Goal: Information Seeking & Learning: Learn about a topic

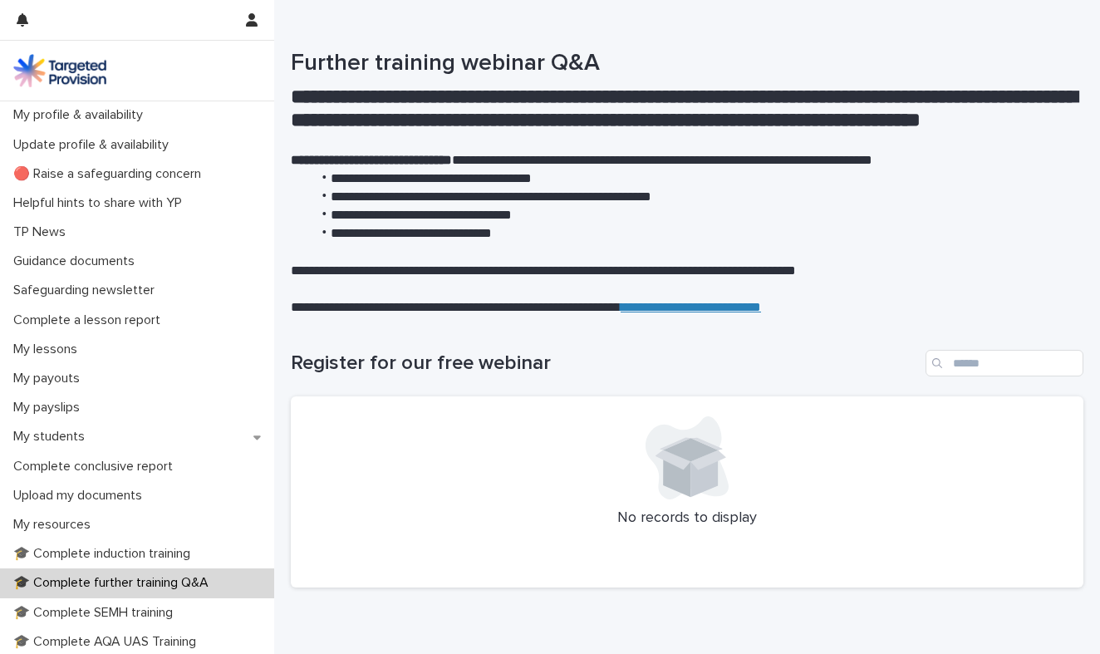
scroll to position [225, 0]
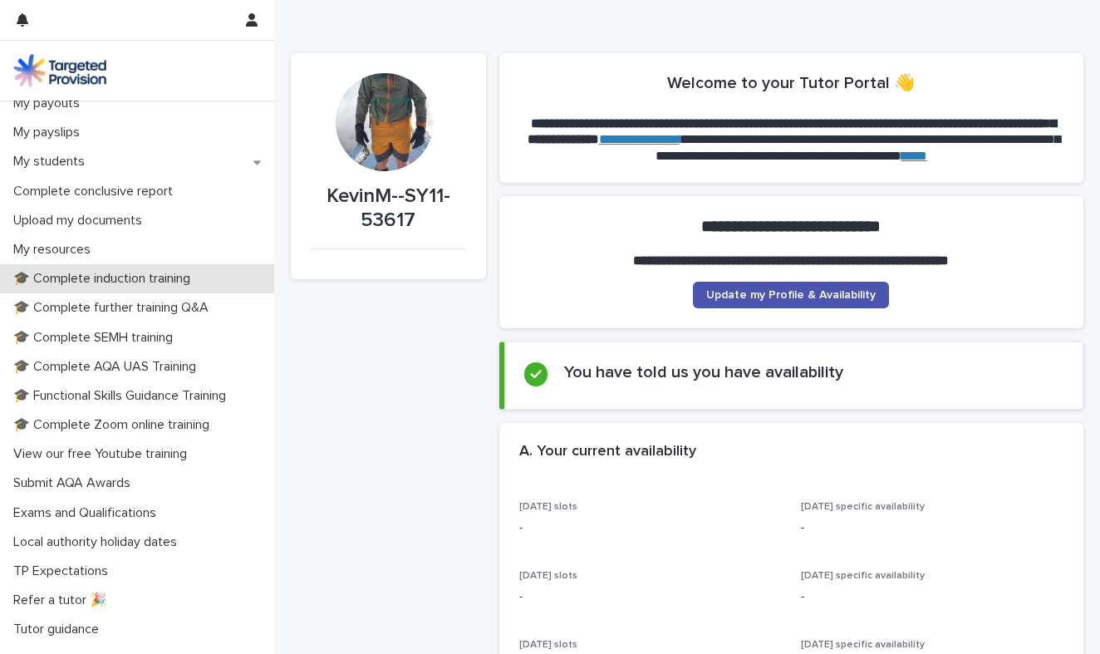
scroll to position [284, 0]
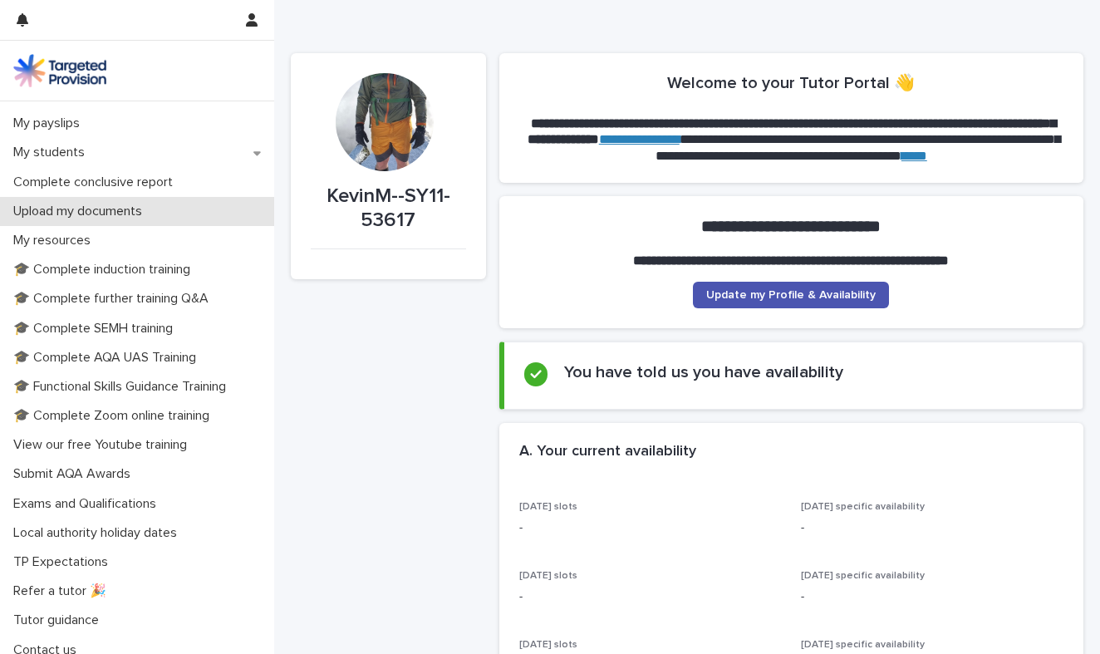
click at [119, 211] on p "Upload my documents" at bounding box center [81, 212] width 149 height 16
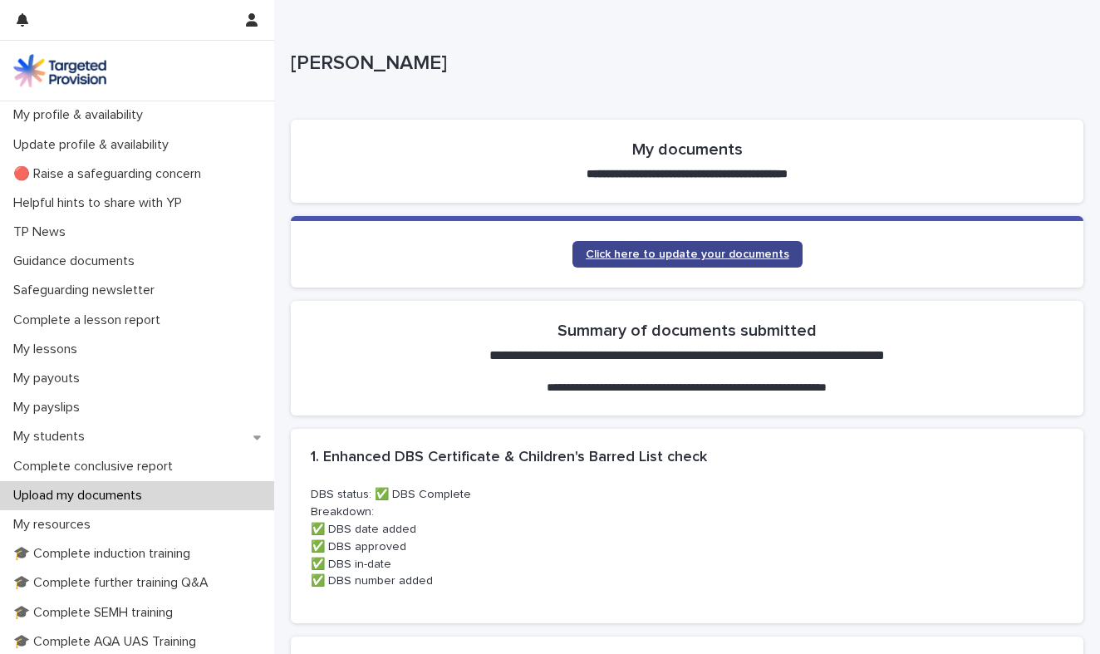
click at [725, 249] on span "Click here to update your documents" at bounding box center [688, 254] width 204 height 12
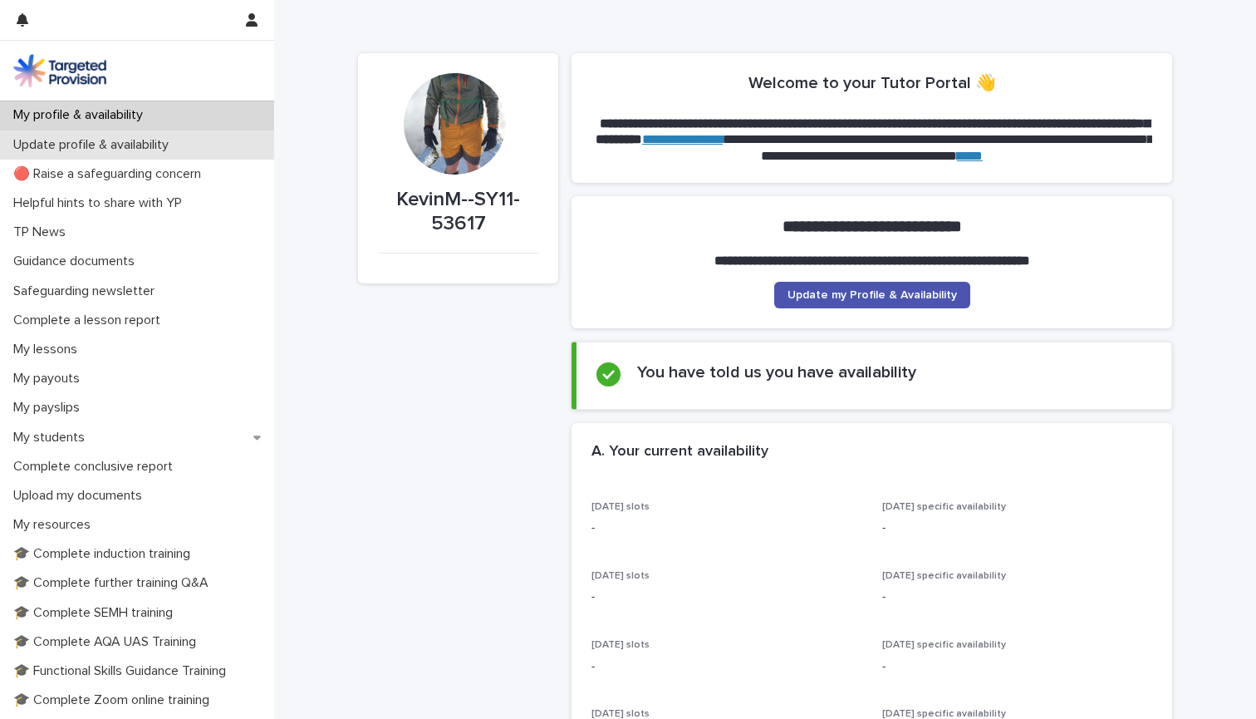
click at [154, 149] on p "Update profile & availability" at bounding box center [94, 145] width 175 height 16
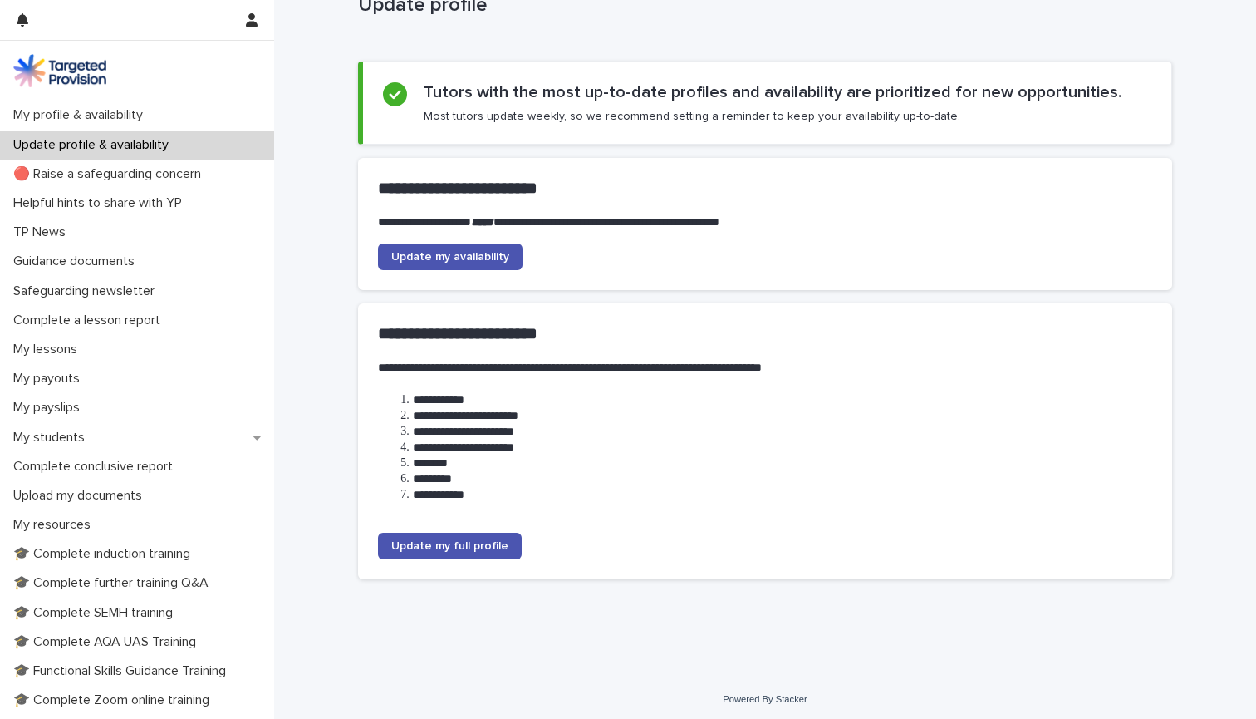
scroll to position [57, 0]
click at [504, 546] on link "Update my full profile" at bounding box center [450, 546] width 144 height 27
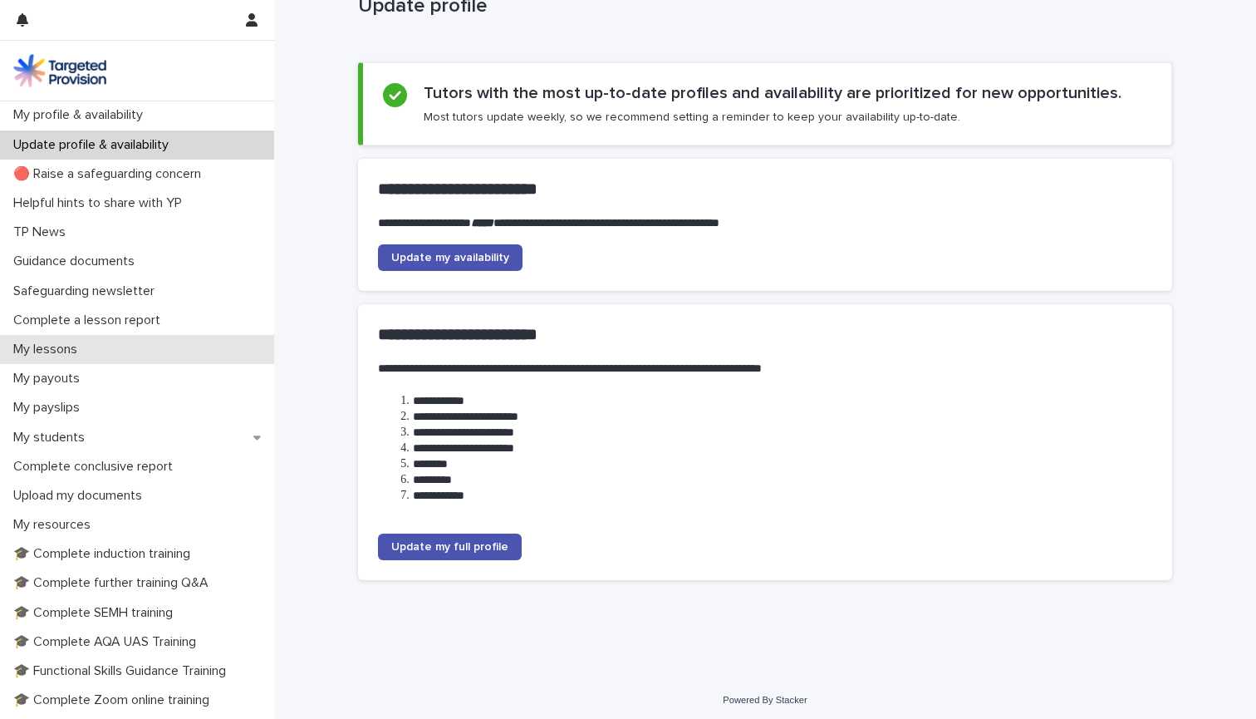
click at [86, 345] on p "My lessons" at bounding box center [49, 350] width 84 height 16
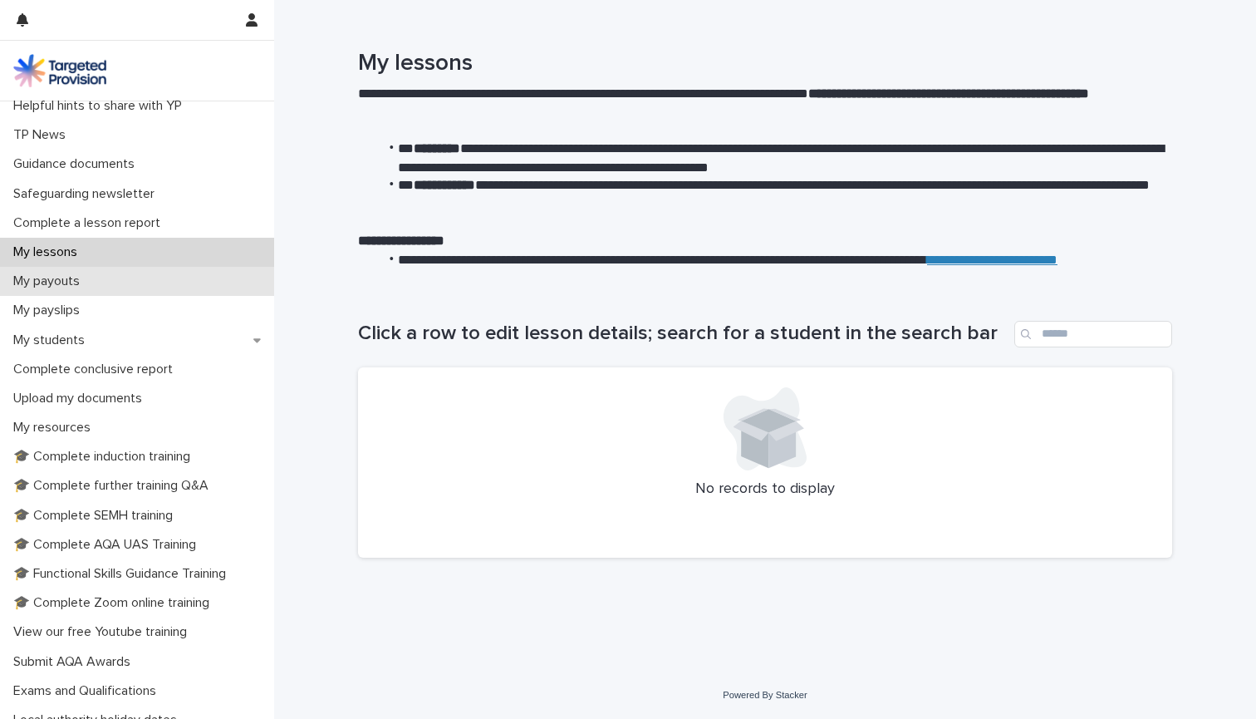
scroll to position [100, 0]
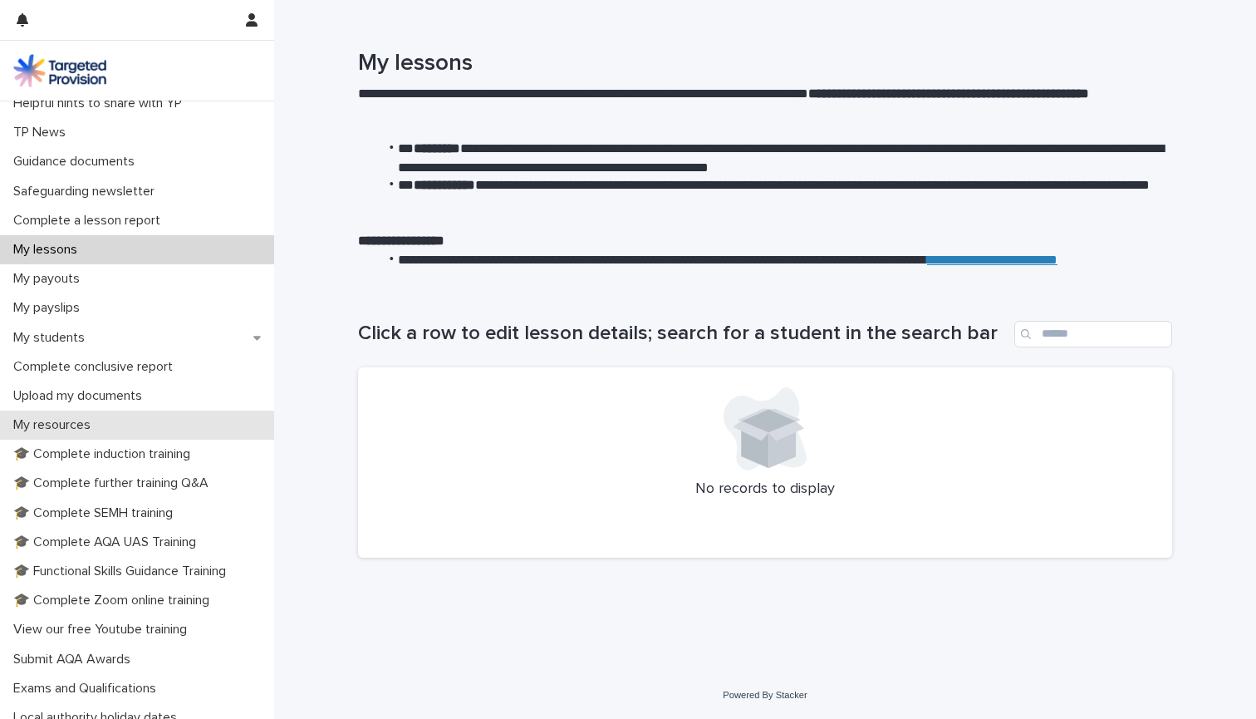
click at [75, 420] on p "My resources" at bounding box center [55, 425] width 97 height 16
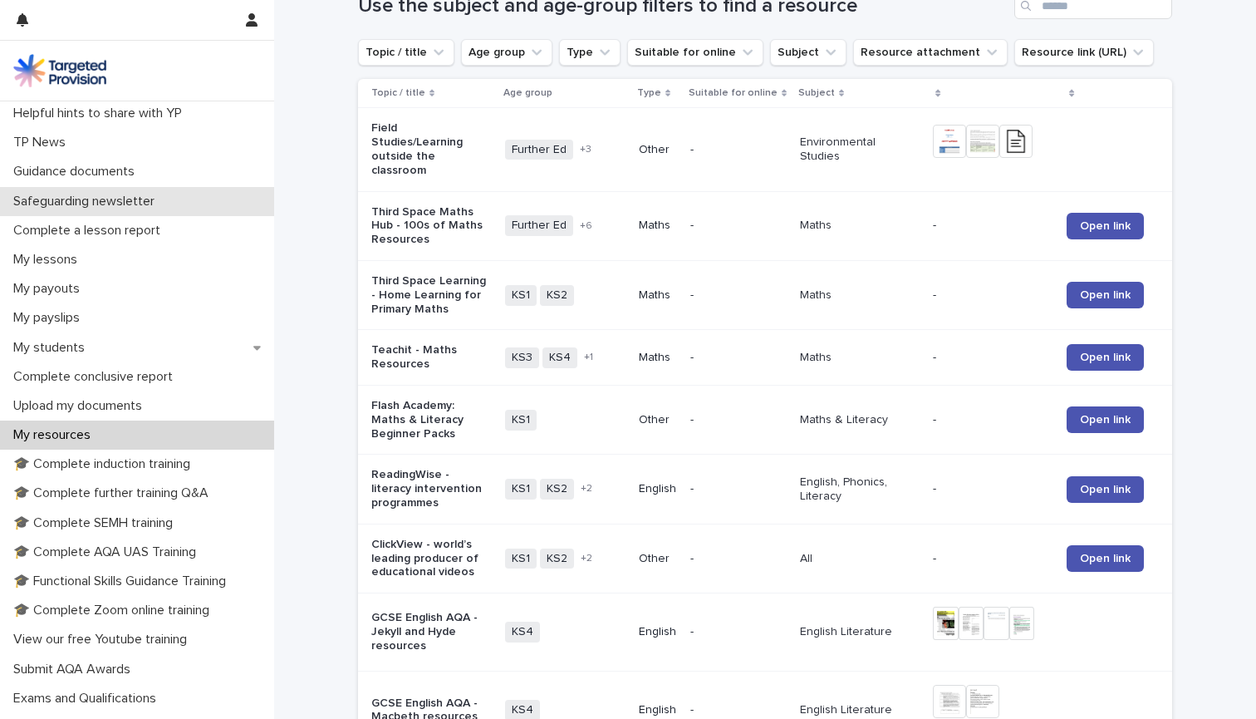
scroll to position [88, 0]
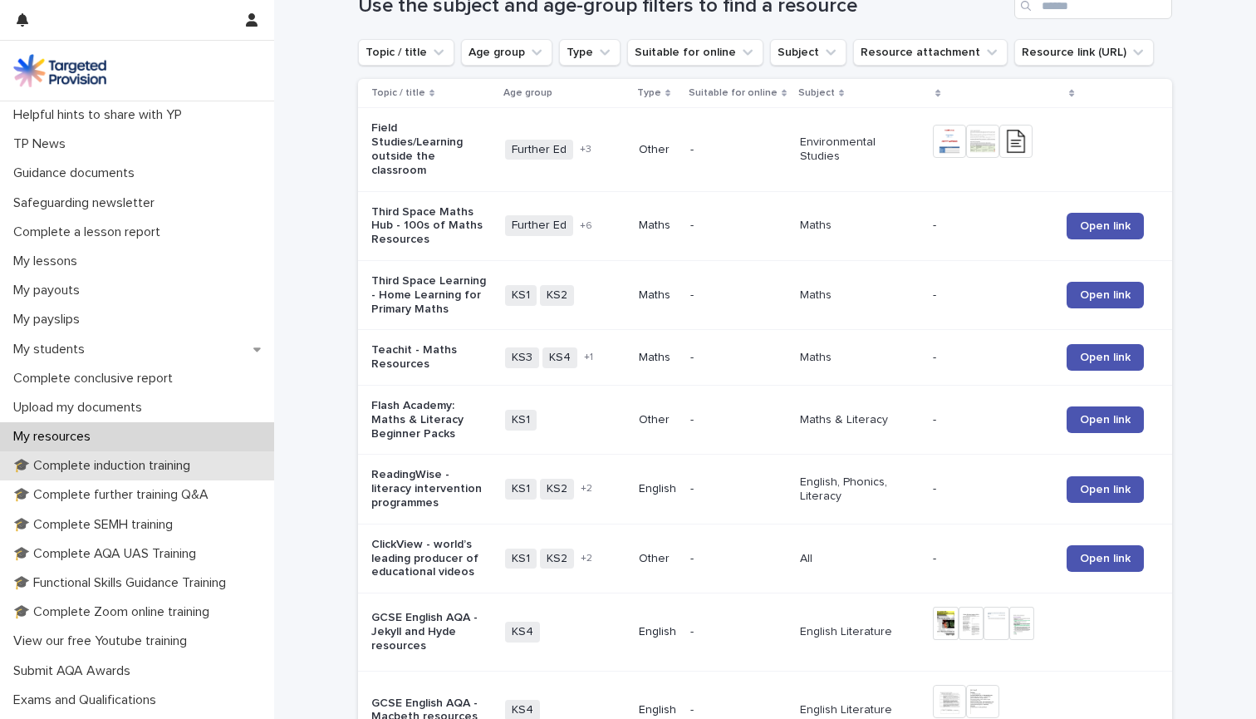
click at [139, 460] on p "🎓 Complete induction training" at bounding box center [105, 466] width 197 height 16
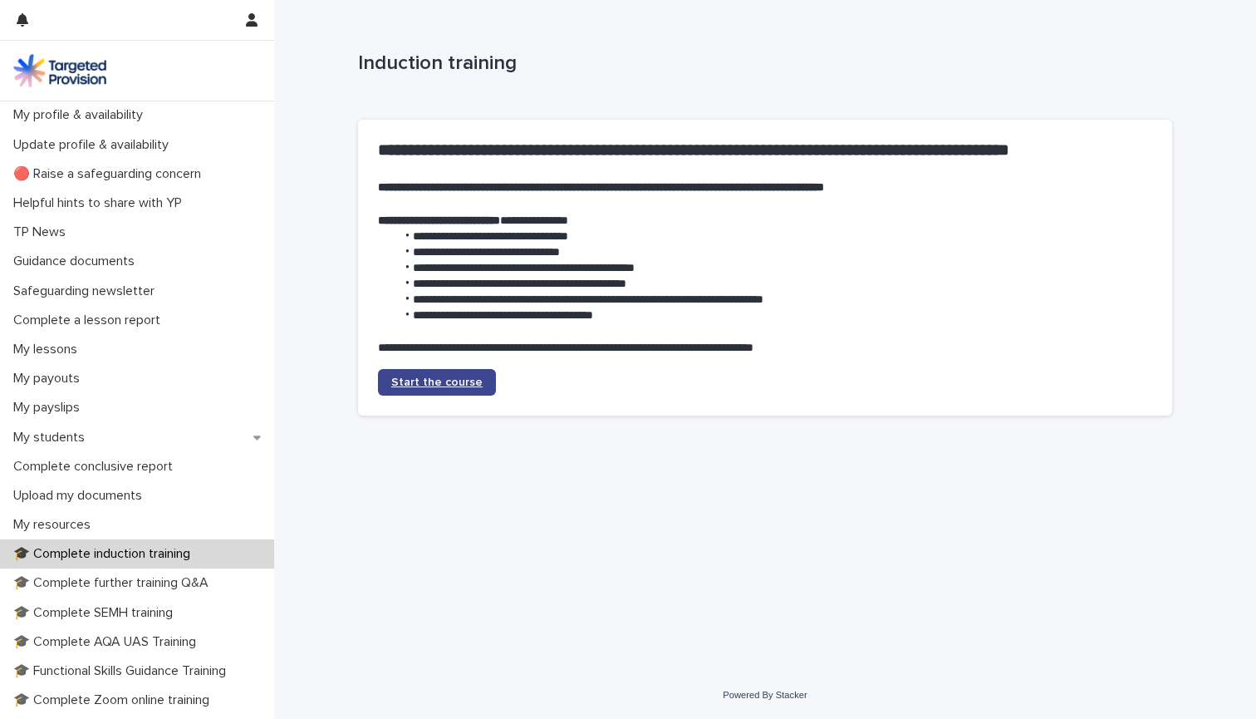
click at [441, 379] on span "Start the course" at bounding box center [436, 382] width 91 height 12
click at [249, 28] on button "button" at bounding box center [252, 20] width 32 height 40
click at [81, 276] on div at bounding box center [628, 359] width 1256 height 719
click at [83, 263] on p "Guidance documents" at bounding box center [77, 261] width 141 height 16
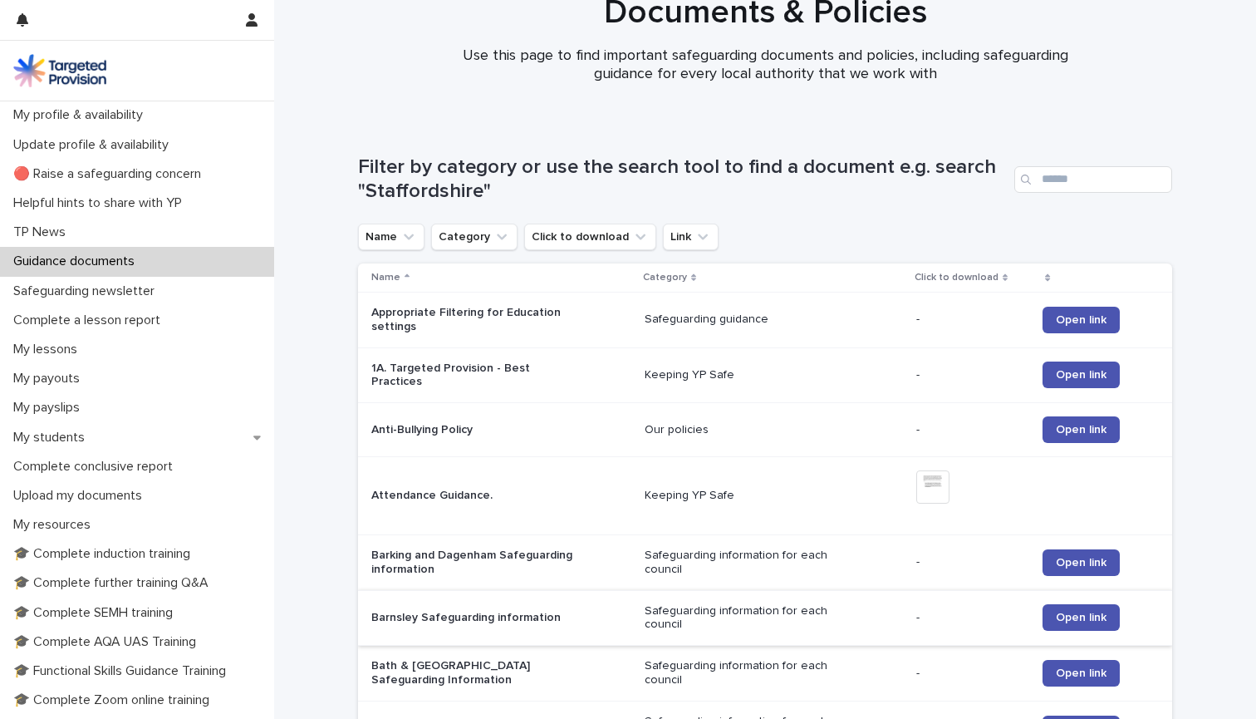
scroll to position [48, 0]
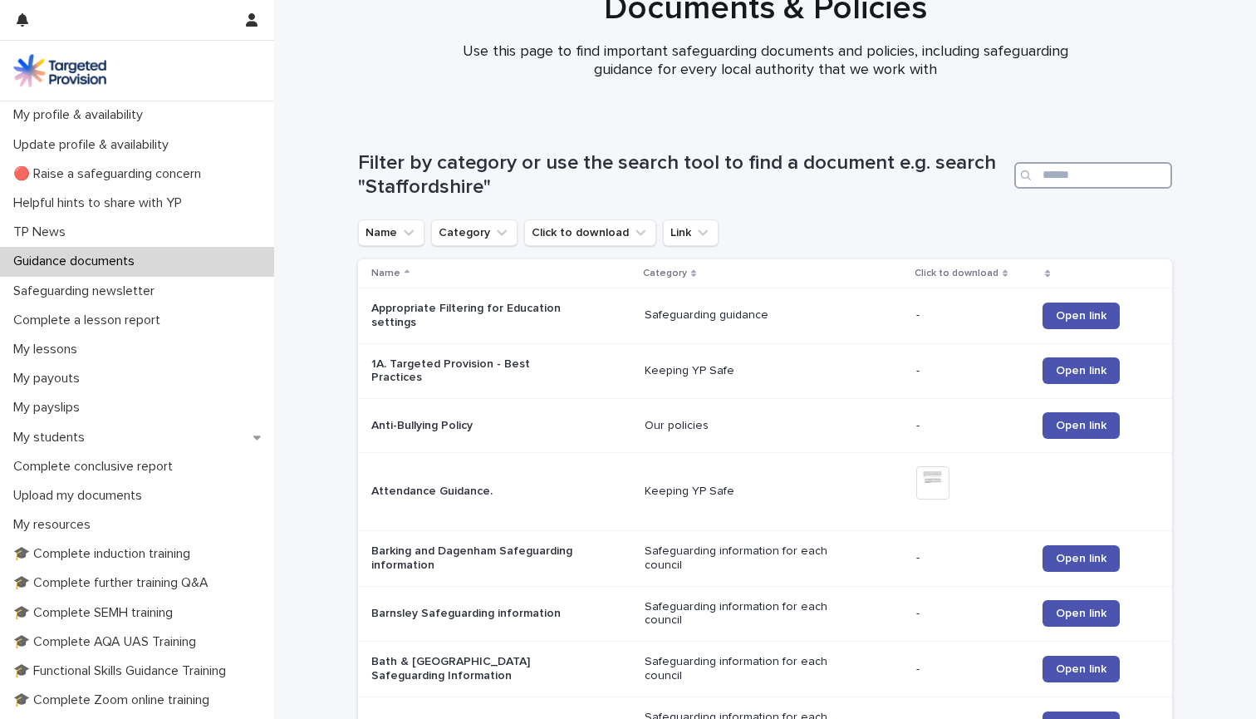
click at [1072, 175] on input "Search" at bounding box center [1094, 175] width 158 height 27
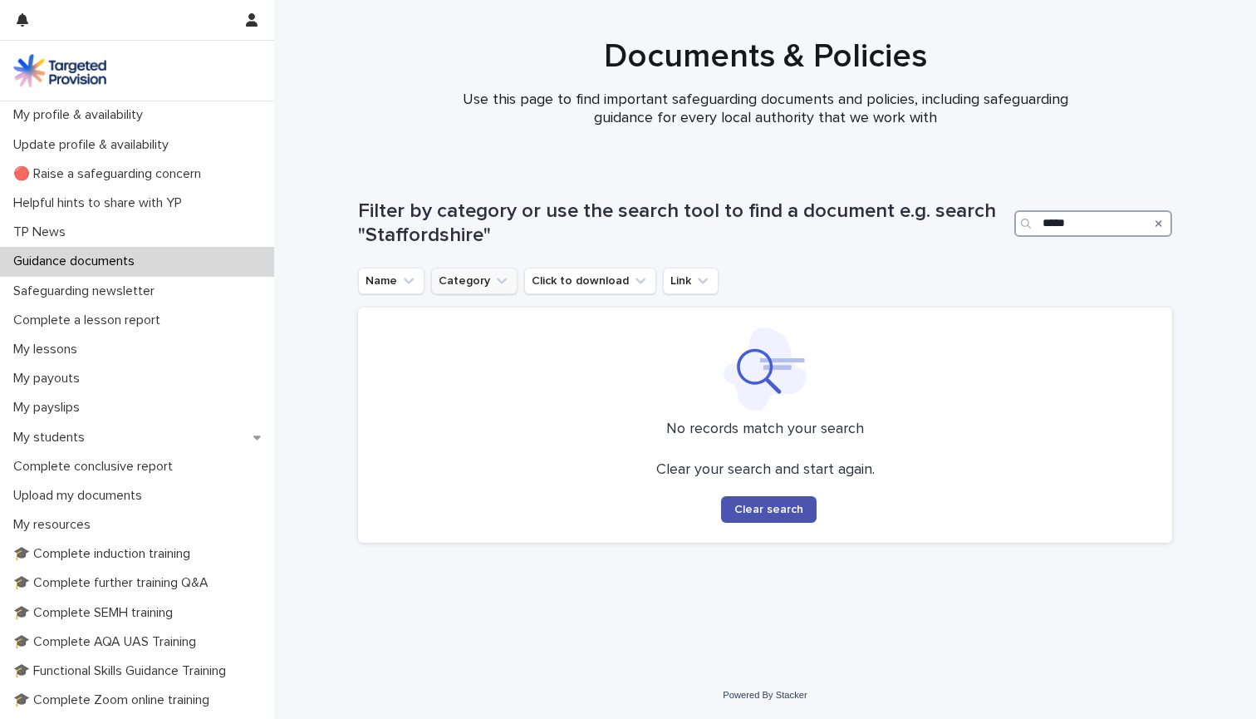
type input "*****"
click at [503, 282] on icon "Category" at bounding box center [502, 281] width 17 height 17
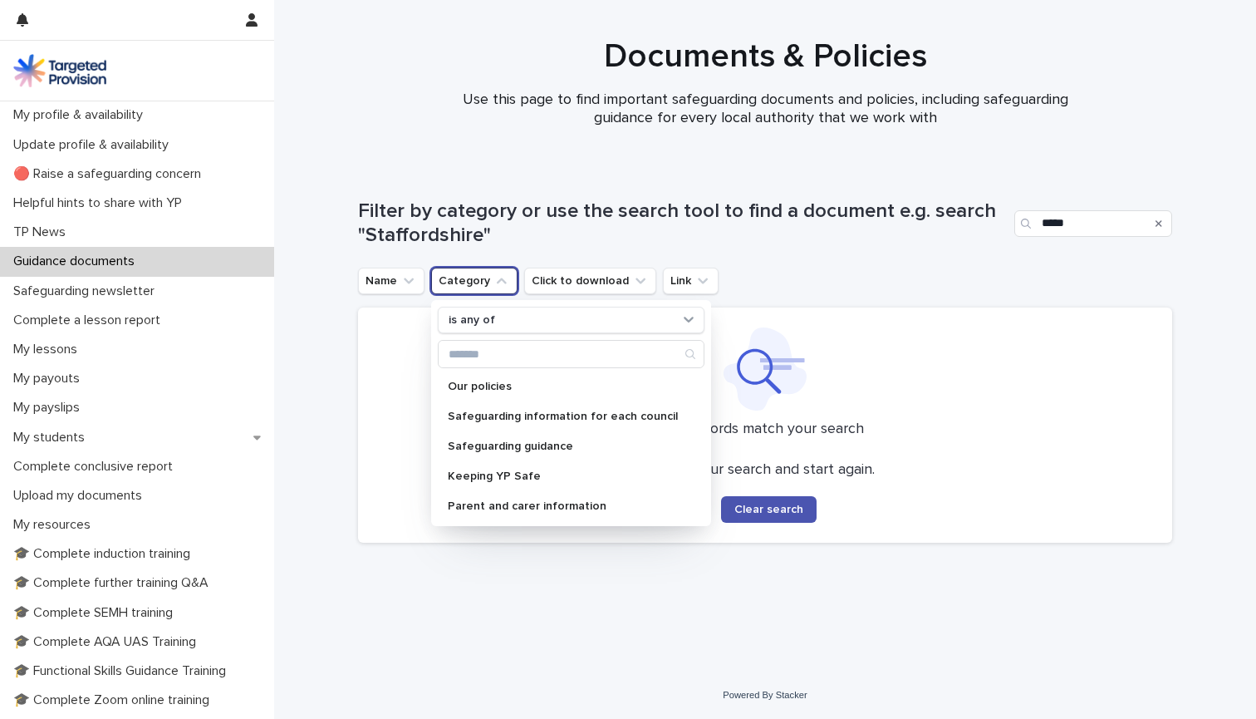
click at [792, 258] on div "Filter by category or use the search tool to find a document e.g. search "Staff…" at bounding box center [765, 216] width 814 height 101
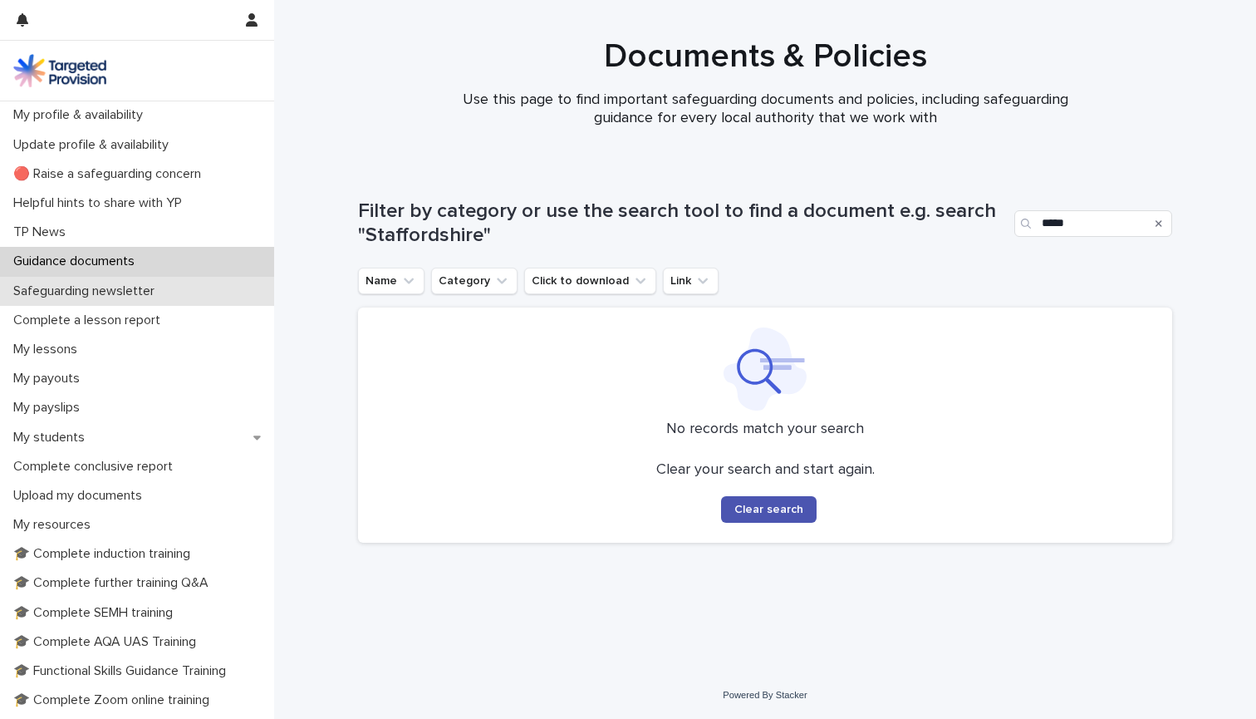
click at [96, 296] on p "Safeguarding newsletter" at bounding box center [87, 291] width 161 height 16
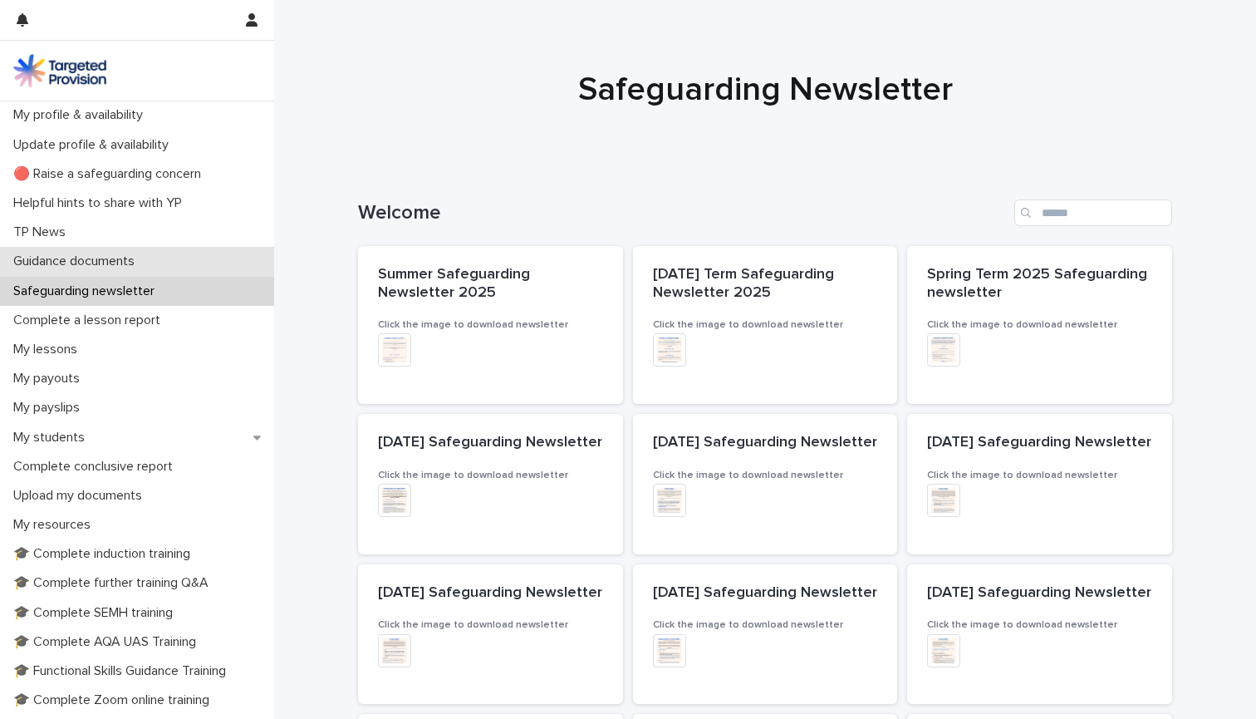
click at [92, 263] on p "Guidance documents" at bounding box center [77, 261] width 141 height 16
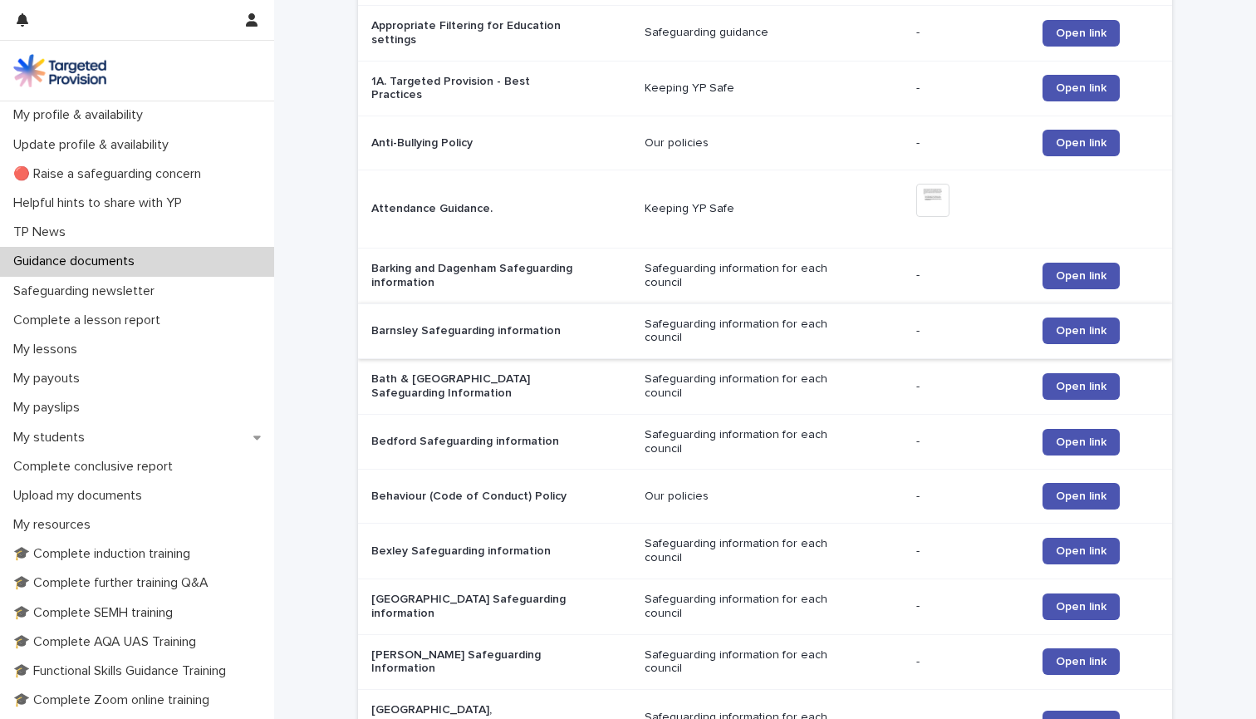
scroll to position [341, 0]
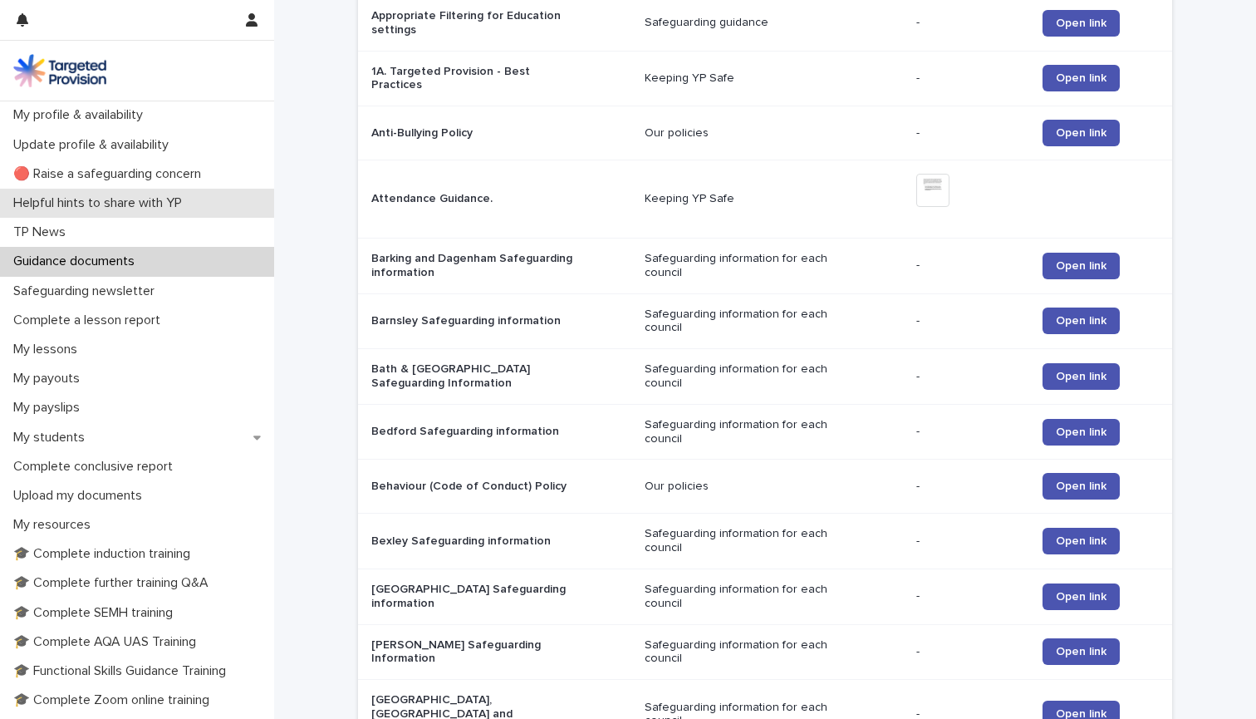
click at [106, 204] on p "Helpful hints to share with YP" at bounding box center [101, 203] width 189 height 16
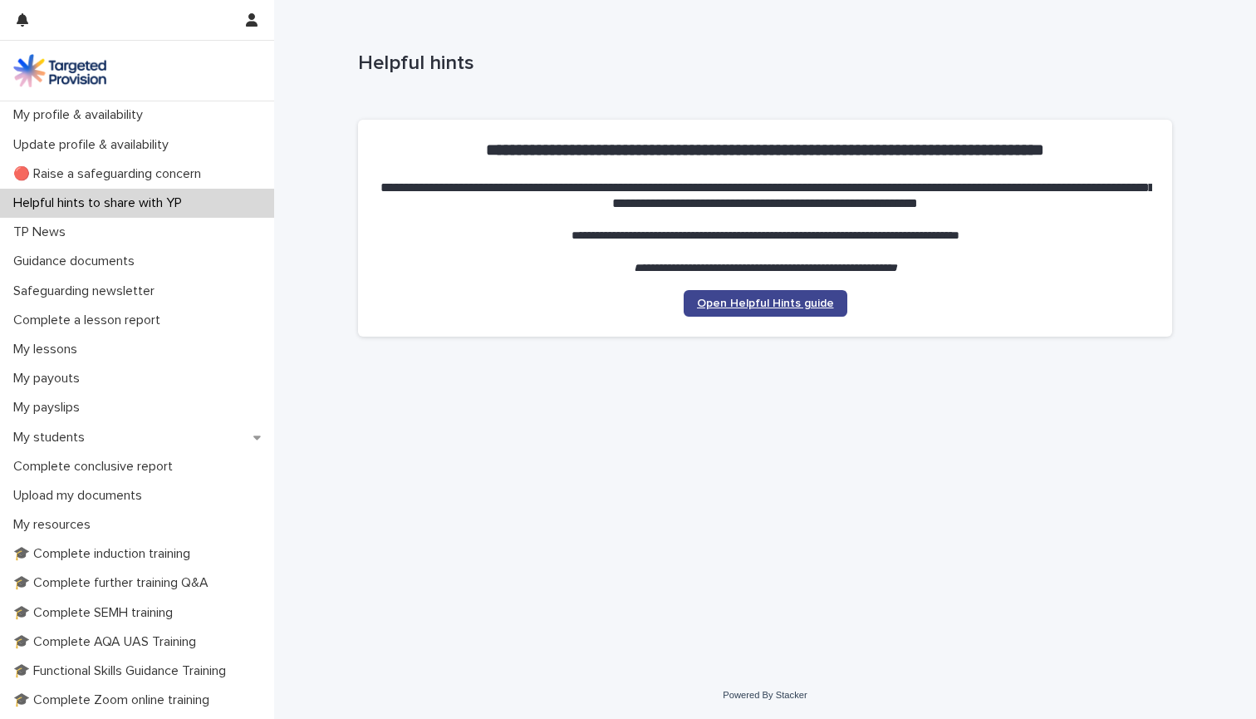
click at [745, 297] on span "Open Helpful Hints guide" at bounding box center [765, 303] width 137 height 12
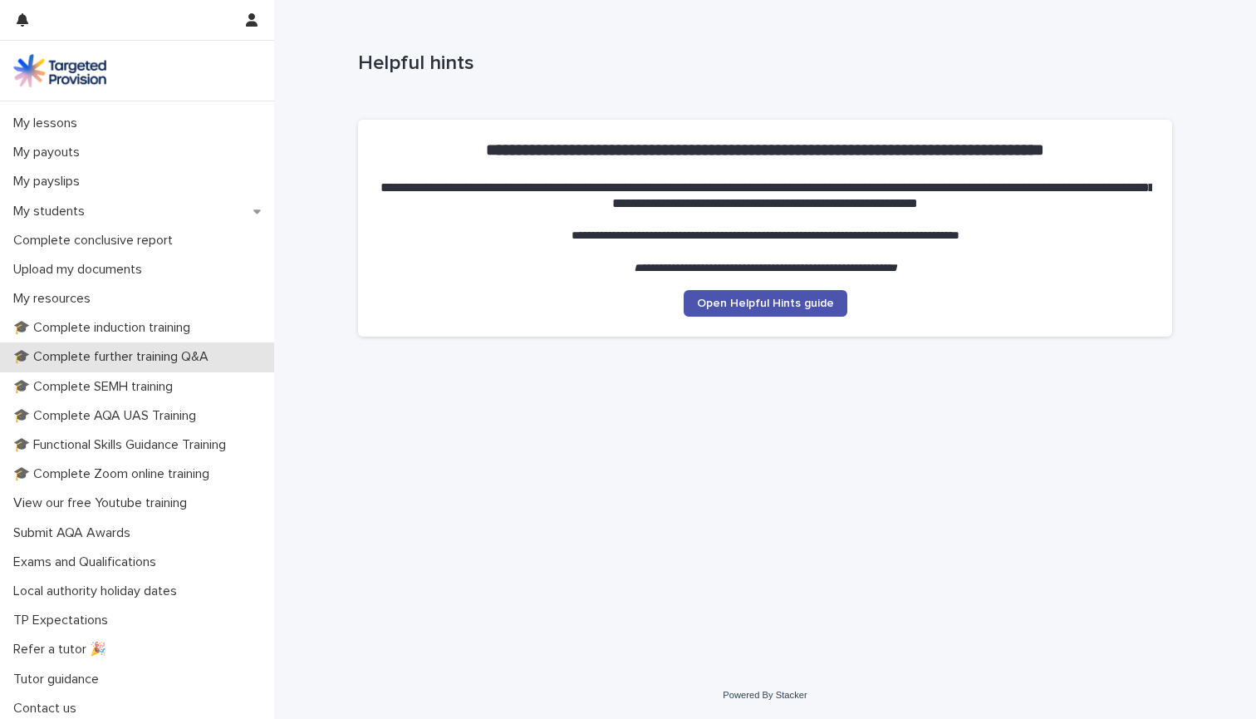
scroll to position [225, 0]
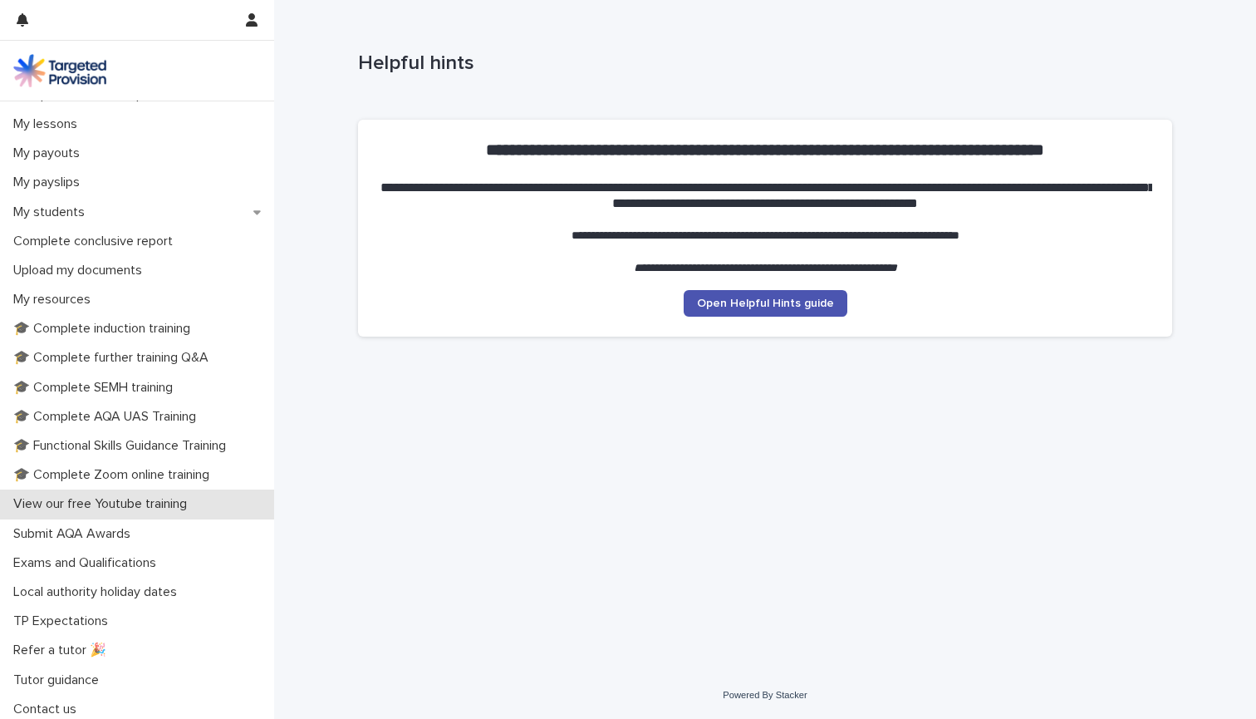
click at [123, 498] on p "View our free Youtube training" at bounding box center [104, 504] width 194 height 16
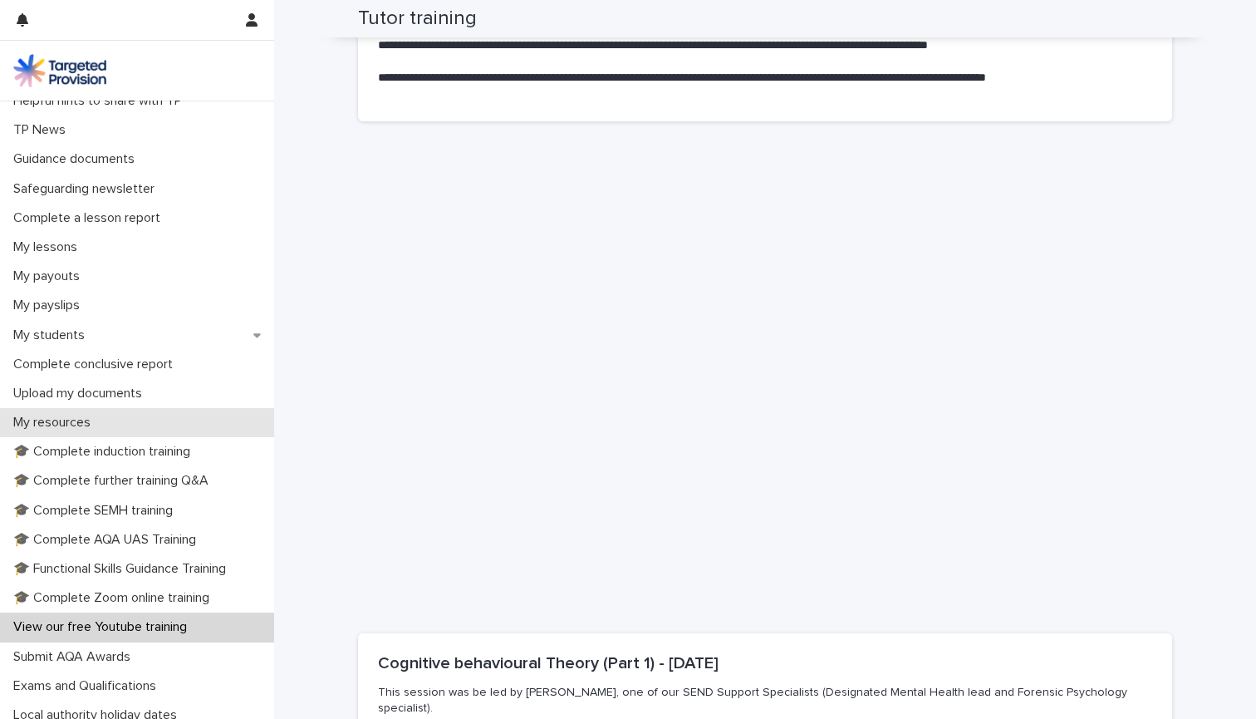
scroll to position [109, 0]
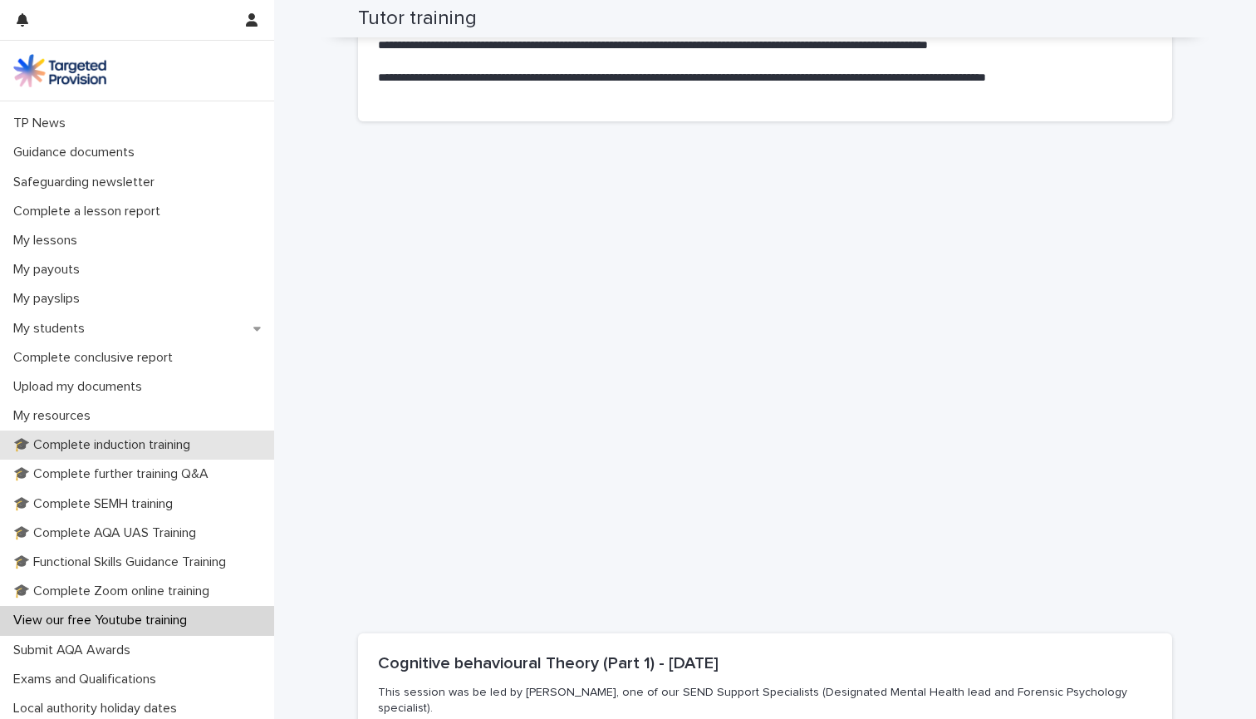
click at [130, 449] on p "🎓 Complete induction training" at bounding box center [105, 445] width 197 height 16
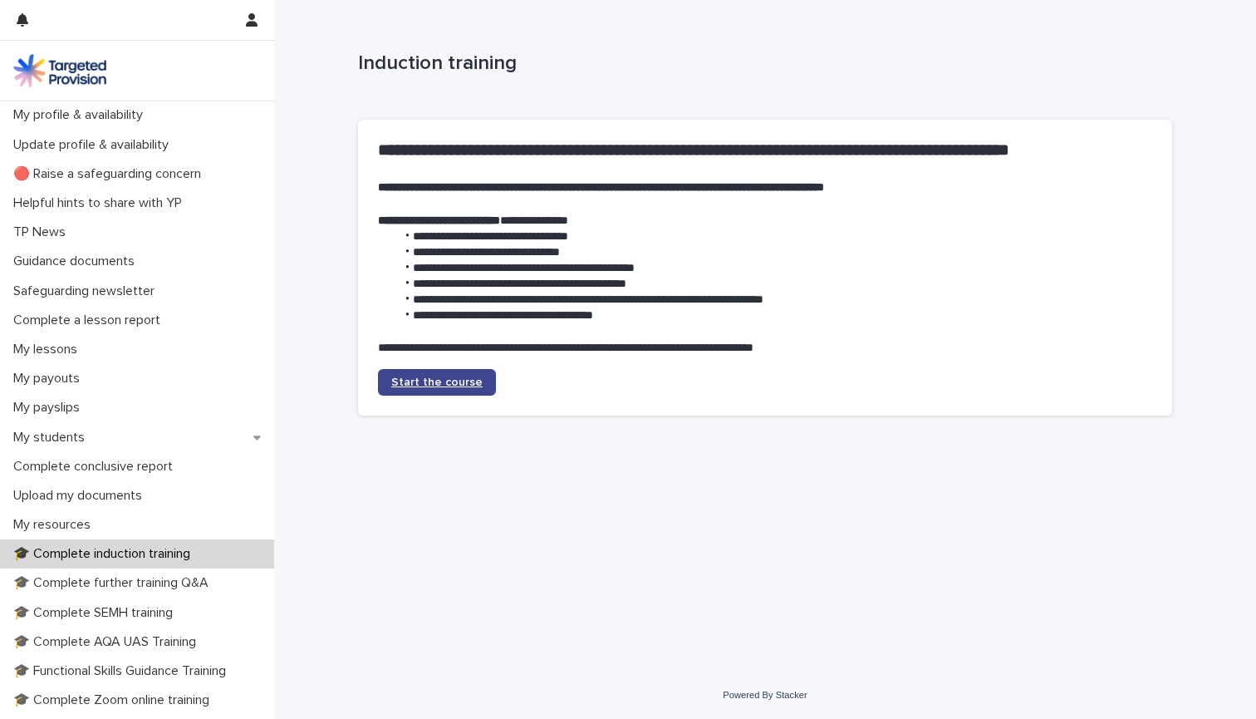
click at [415, 382] on span "Start the course" at bounding box center [436, 382] width 91 height 12
